Goal: Information Seeking & Learning: Learn about a topic

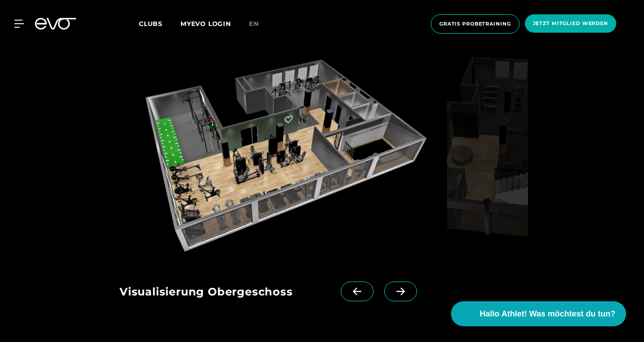
scroll to position [1182, 0]
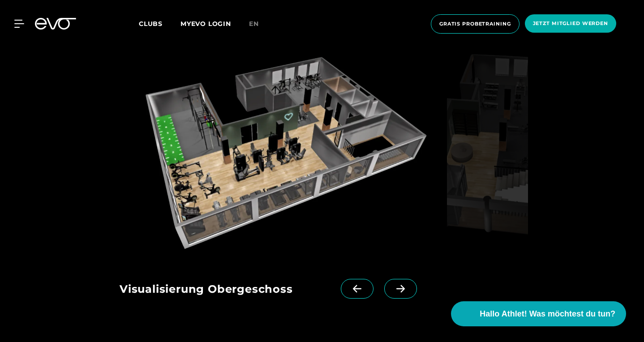
click at [401, 285] on icon at bounding box center [400, 289] width 9 height 8
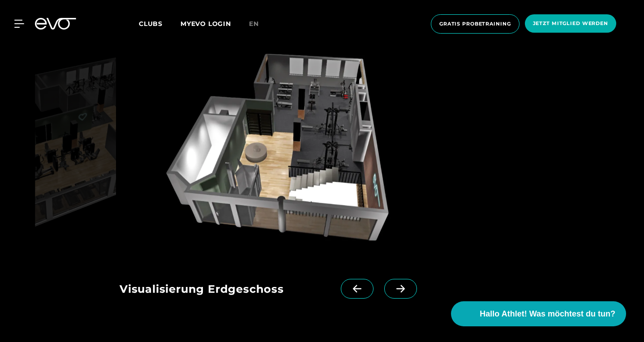
click at [399, 285] on icon at bounding box center [400, 289] width 9 height 8
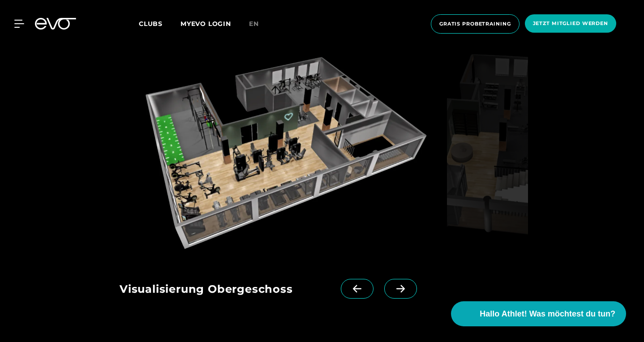
click at [361, 285] on icon at bounding box center [357, 289] width 16 height 8
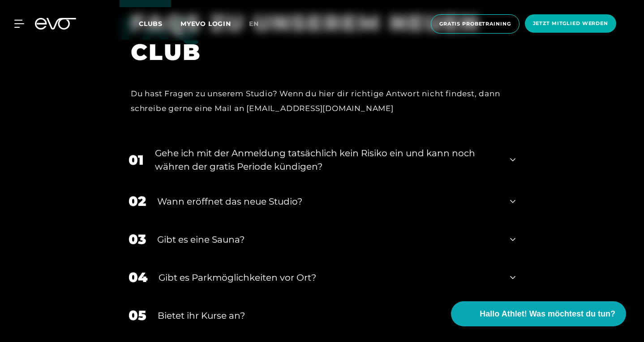
scroll to position [1746, 0]
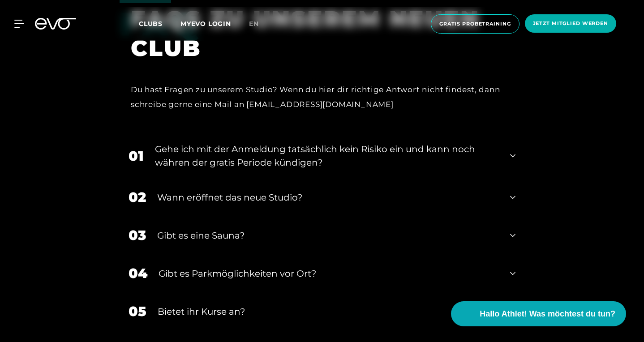
click at [500, 134] on div "01 Gehe ich mit der Anmeldung tatsächlich kein Risiko ein und kann noch währen …" at bounding box center [322, 156] width 405 height 45
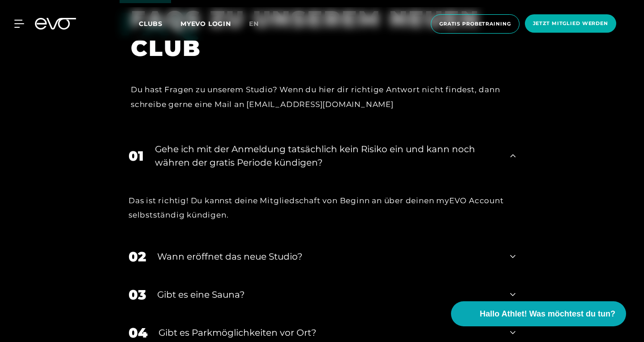
click at [500, 134] on div "01 Gehe ich mit der Anmeldung tatsächlich kein Risiko ein und kann noch währen …" at bounding box center [322, 156] width 405 height 45
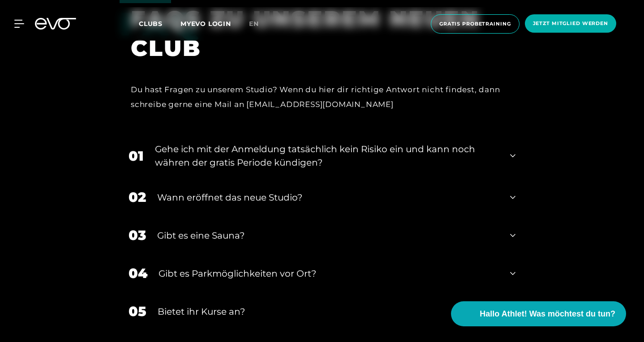
click at [414, 191] on div "Wann eröffnet das neue Studio?" at bounding box center [328, 197] width 342 height 13
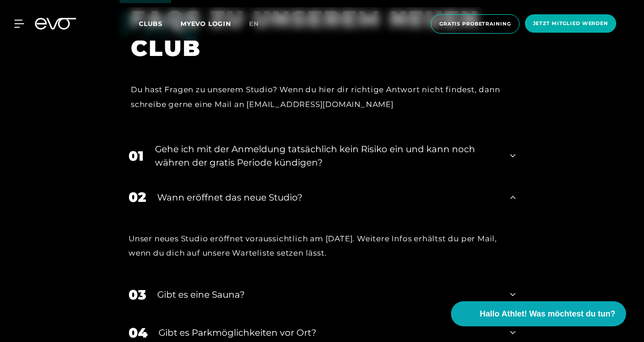
click at [414, 191] on div "Wann eröffnet das neue Studio?" at bounding box center [328, 197] width 342 height 13
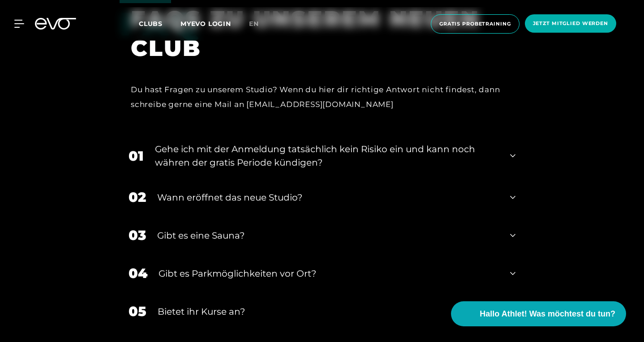
click at [326, 229] on div "Gibt es eine Sauna?" at bounding box center [328, 235] width 342 height 13
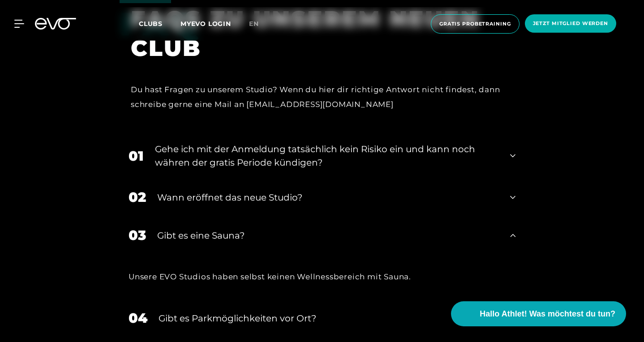
click at [326, 229] on div "Gibt es eine Sauna?" at bounding box center [328, 235] width 342 height 13
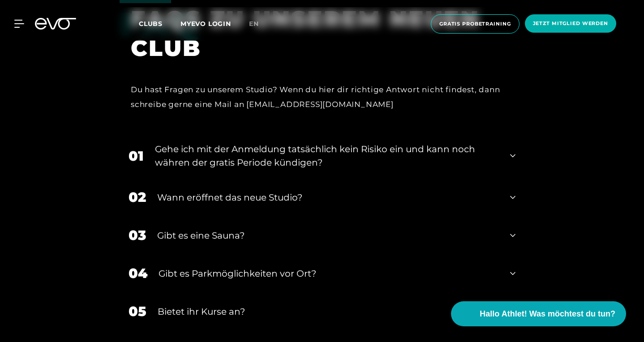
click at [328, 267] on div "Gibt es Parkmöglichkeiten vor Ort?" at bounding box center [329, 273] width 340 height 13
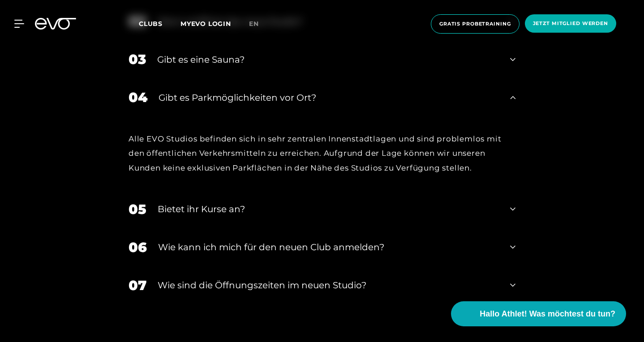
scroll to position [1924, 0]
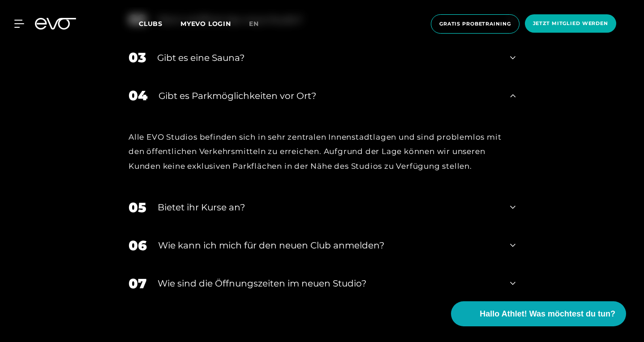
click at [309, 89] on div "Gibt es Parkmöglichkeiten vor Ort?" at bounding box center [329, 95] width 340 height 13
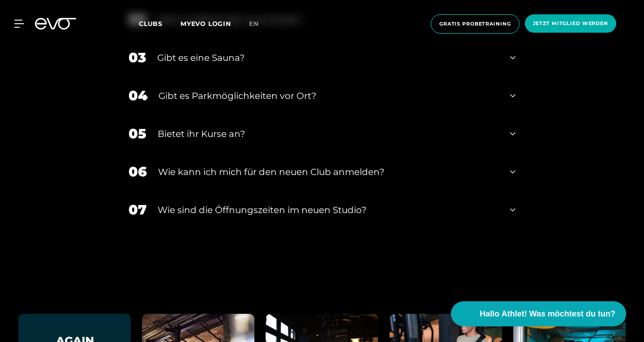
click at [282, 127] on div "Bietet ihr Kurse an?" at bounding box center [328, 133] width 341 height 13
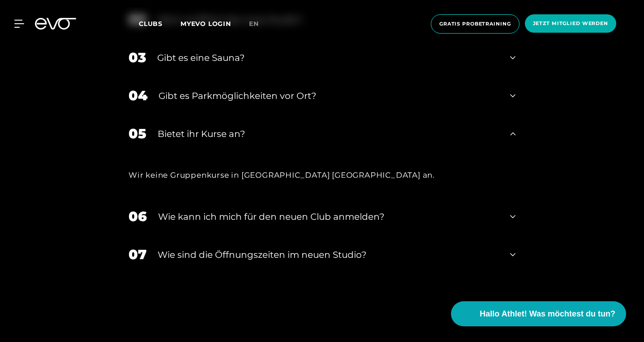
click at [282, 127] on div "Bietet ihr Kurse an?" at bounding box center [328, 133] width 341 height 13
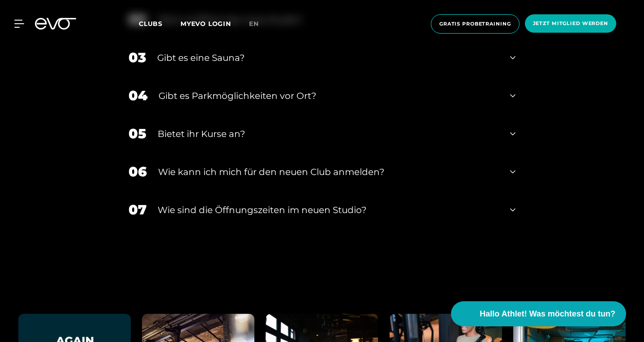
click at [282, 153] on div "06 Wie kann ich mich für den neuen Club anmelden?" at bounding box center [322, 172] width 405 height 38
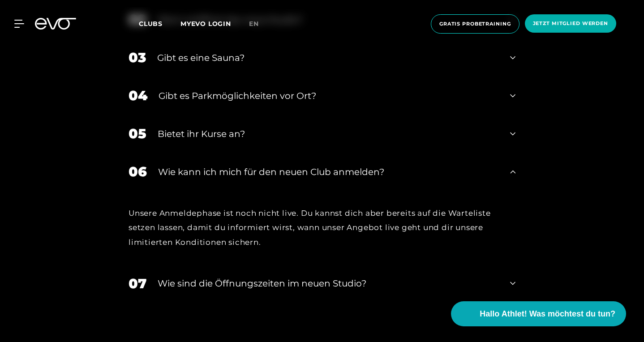
click at [282, 153] on div "06 Wie kann ich mich für den neuen Club anmelden?" at bounding box center [322, 172] width 405 height 38
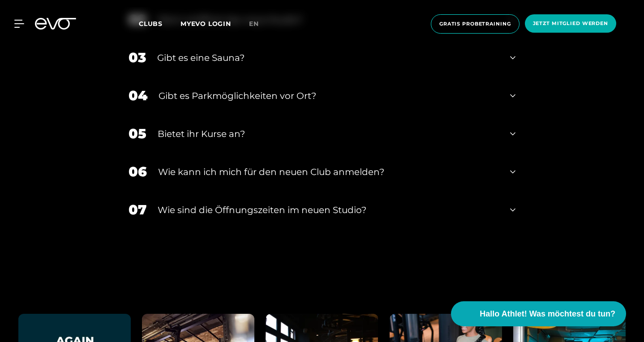
click at [287, 203] on div "​Wie sind die Öffnungszeiten im neuen Studio?" at bounding box center [328, 209] width 341 height 13
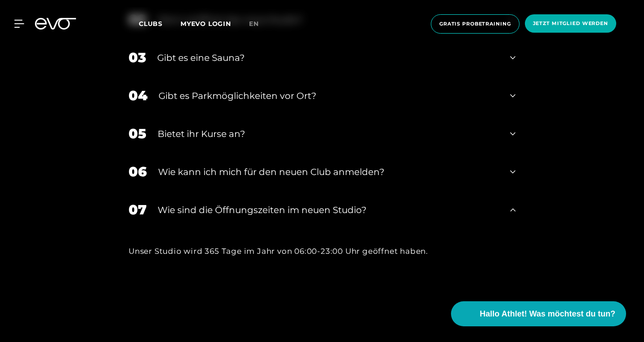
click at [287, 203] on div "​Wie sind die Öffnungszeiten im neuen Studio?" at bounding box center [328, 209] width 341 height 13
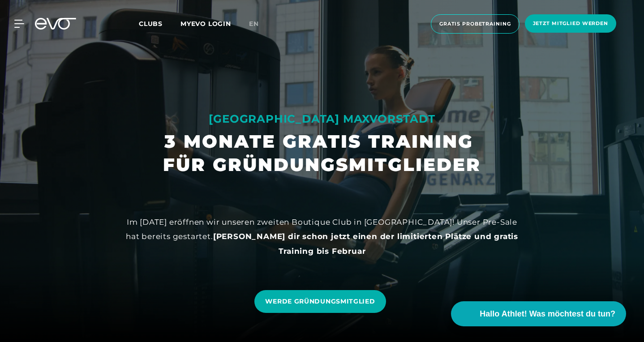
scroll to position [0, 0]
